Goal: Information Seeking & Learning: Learn about a topic

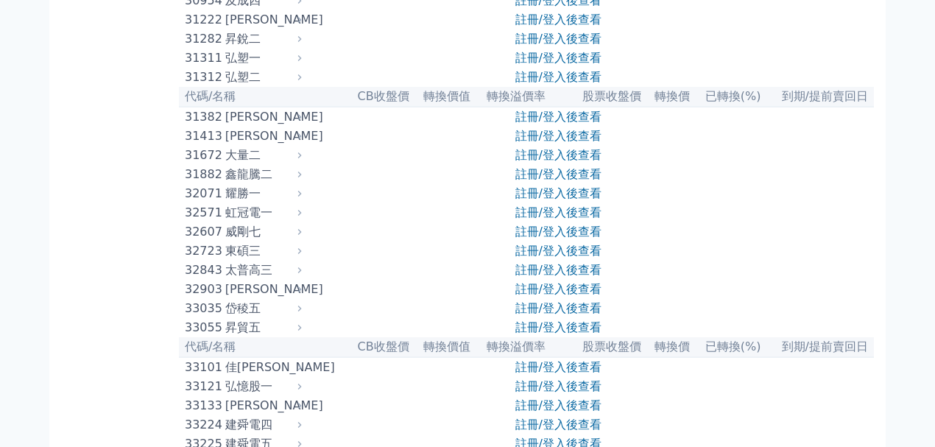
scroll to position [3271, 0]
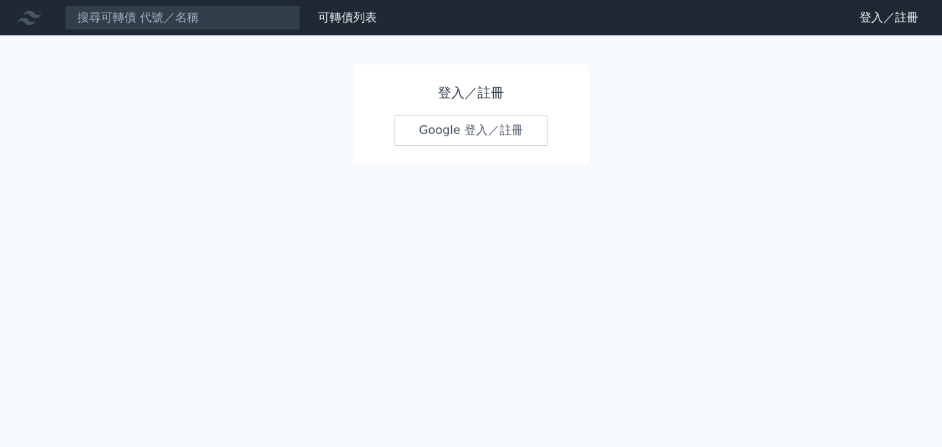
drag, startPoint x: 455, startPoint y: 124, endPoint x: 416, endPoint y: 128, distance: 39.3
click at [455, 124] on link "Google 登入／註冊" at bounding box center [471, 130] width 153 height 31
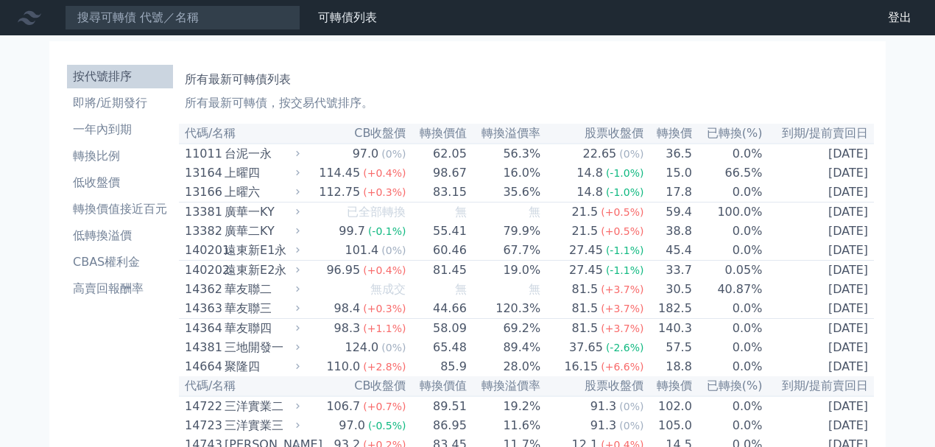
drag, startPoint x: 126, startPoint y: 261, endPoint x: 191, endPoint y: 259, distance: 65.6
click at [126, 262] on li "CBAS權利金" at bounding box center [120, 262] width 106 height 18
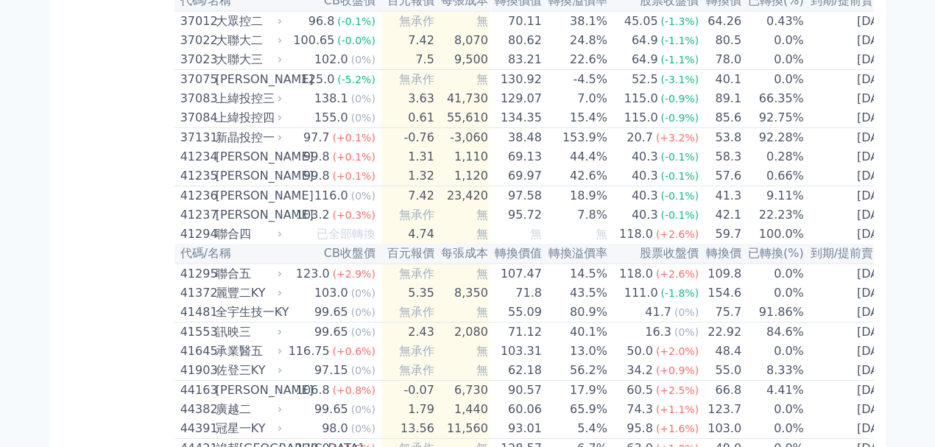
scroll to position [3276, 0]
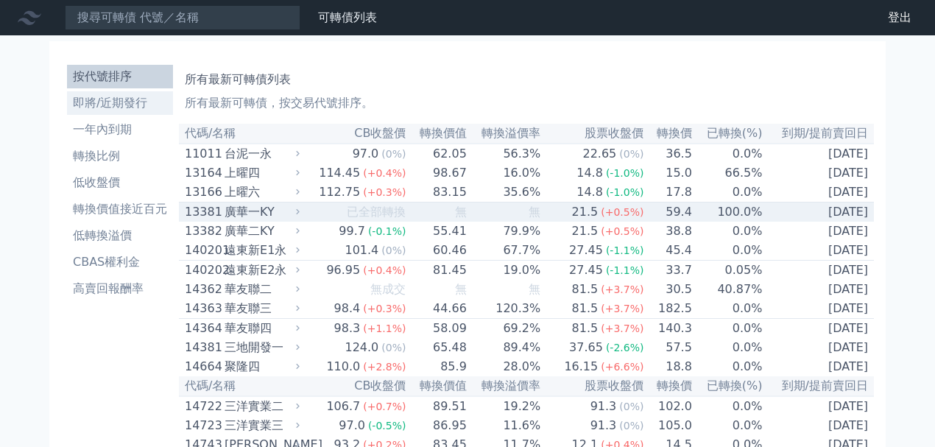
click at [135, 107] on li "即將/近期發行" at bounding box center [120, 103] width 106 height 18
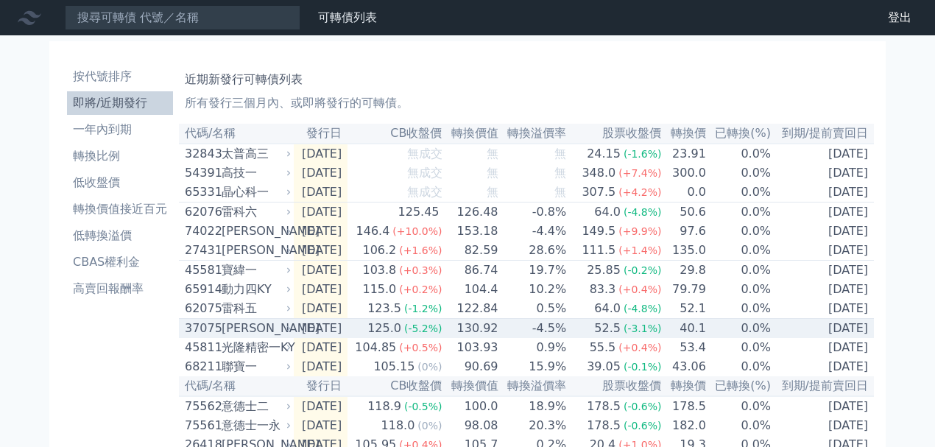
scroll to position [659, 0]
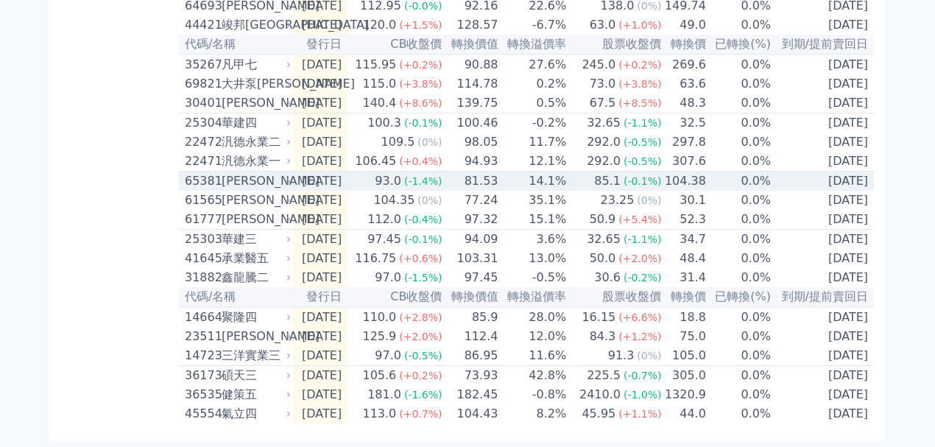
click at [241, 172] on div "[PERSON_NAME]" at bounding box center [255, 181] width 66 height 18
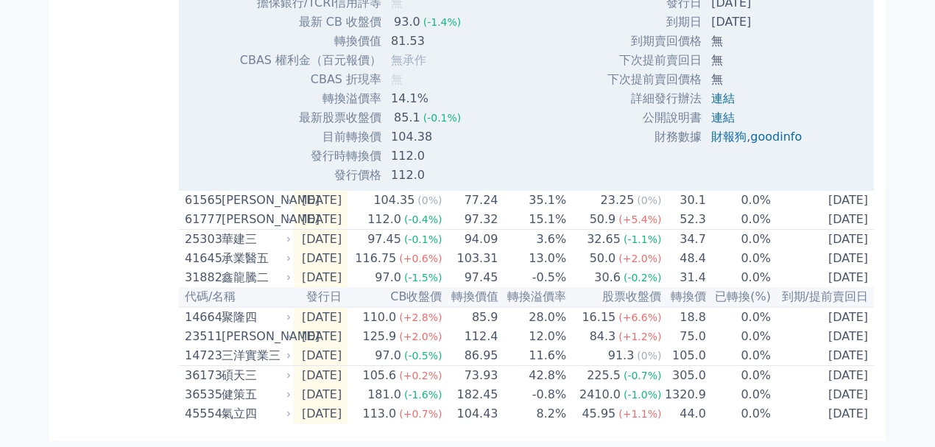
scroll to position [1137, 0]
